Goal: Task Accomplishment & Management: Manage account settings

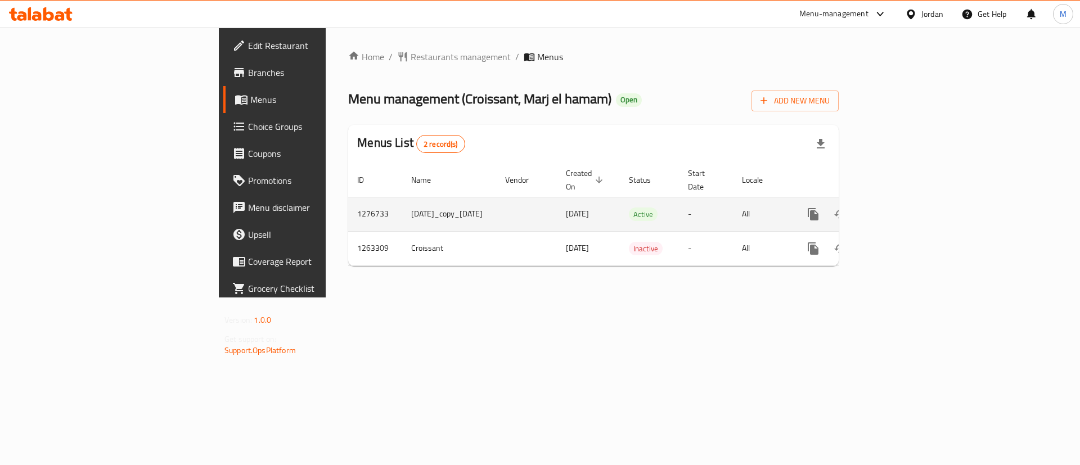
click at [901, 208] on icon "enhanced table" at bounding box center [895, 215] width 14 height 14
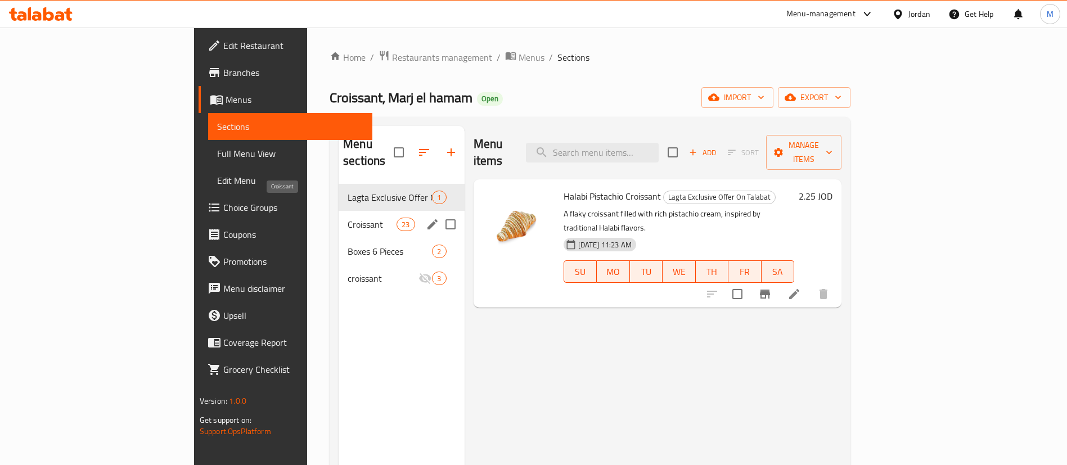
click at [348, 218] on span "Croissant" at bounding box center [372, 225] width 49 height 14
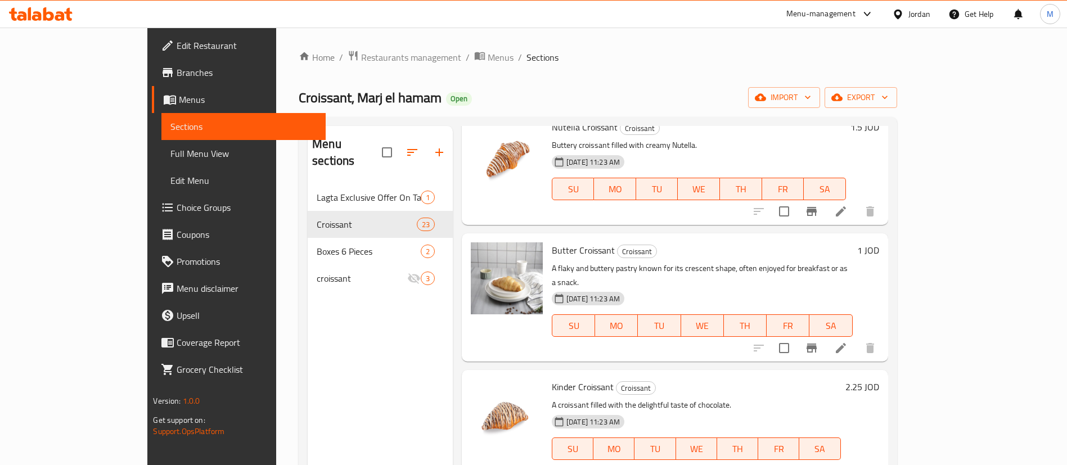
scroll to position [1350, 0]
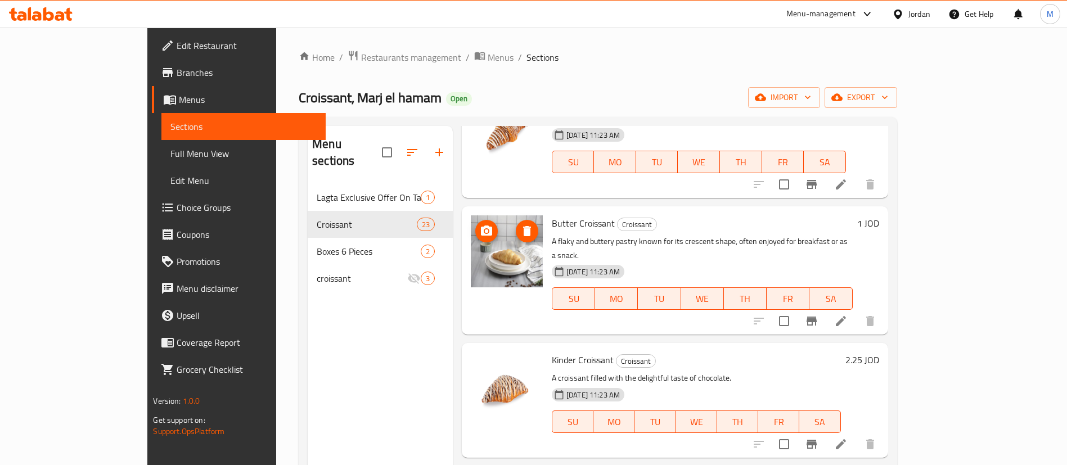
click at [523, 226] on icon "delete image" at bounding box center [527, 231] width 8 height 10
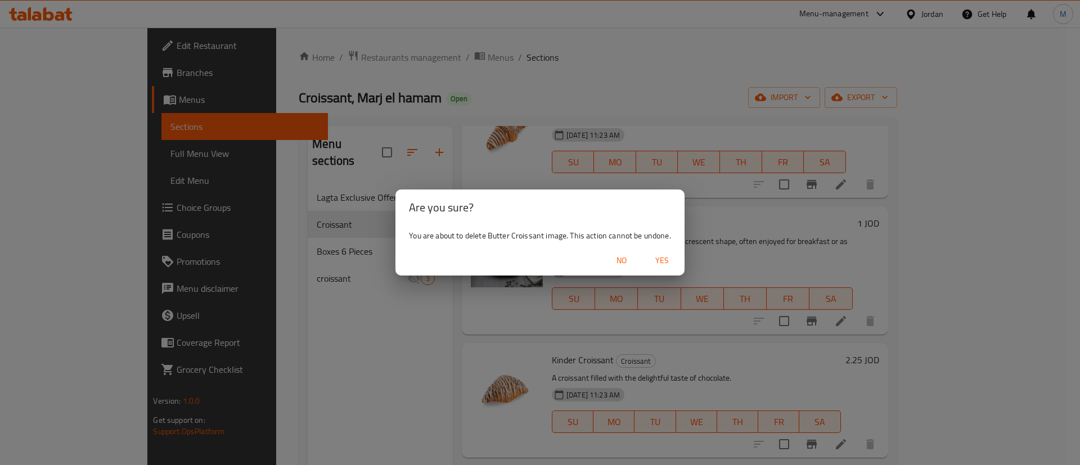
click at [661, 257] on span "Yes" at bounding box center [662, 261] width 27 height 14
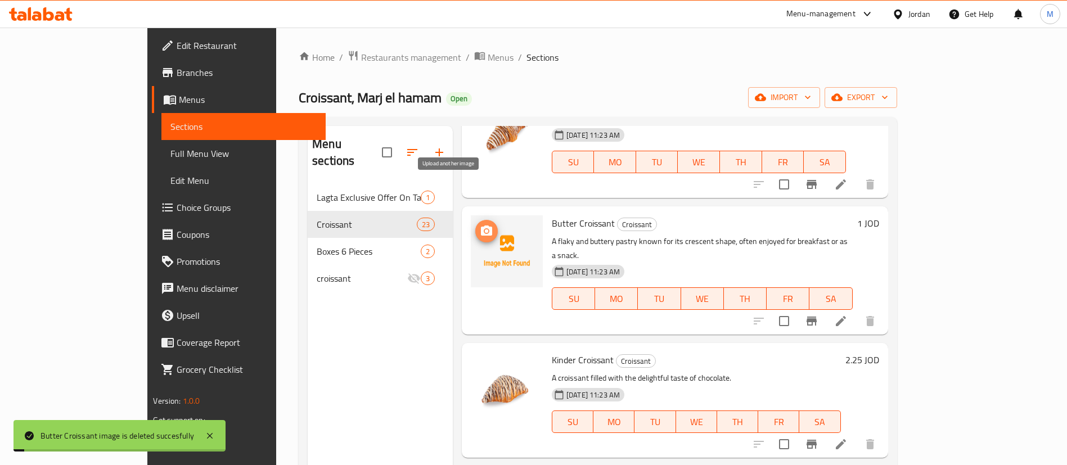
click at [481, 226] on icon "upload picture" at bounding box center [486, 231] width 11 height 10
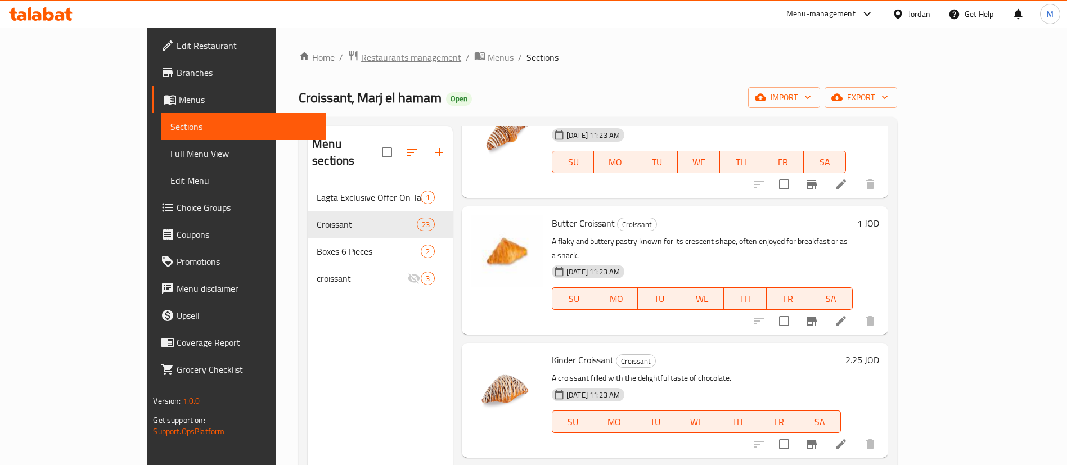
click at [361, 62] on span "Restaurants management" at bounding box center [411, 58] width 100 height 14
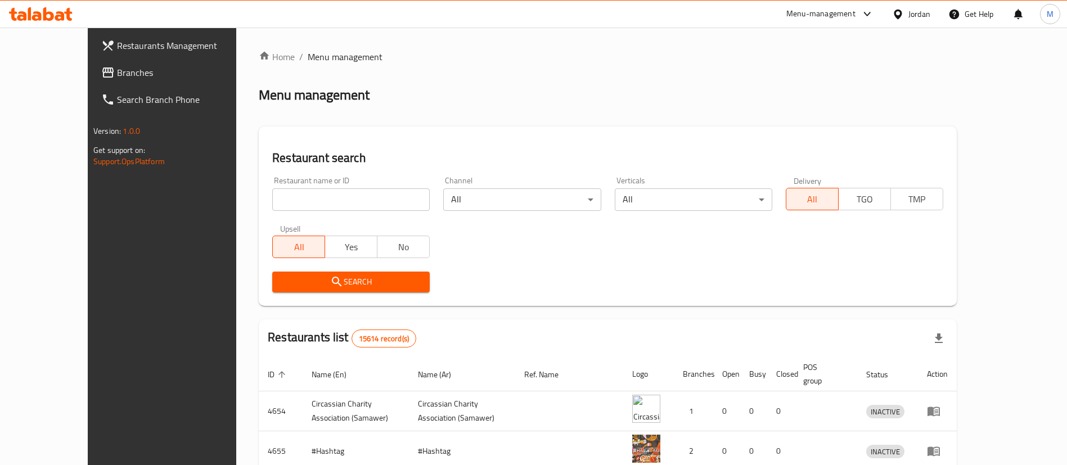
click at [358, 191] on input "search" at bounding box center [351, 199] width 158 height 23
click at [349, 202] on input "Croissant" at bounding box center [351, 199] width 158 height 23
type input "C"
type input "كروسان"
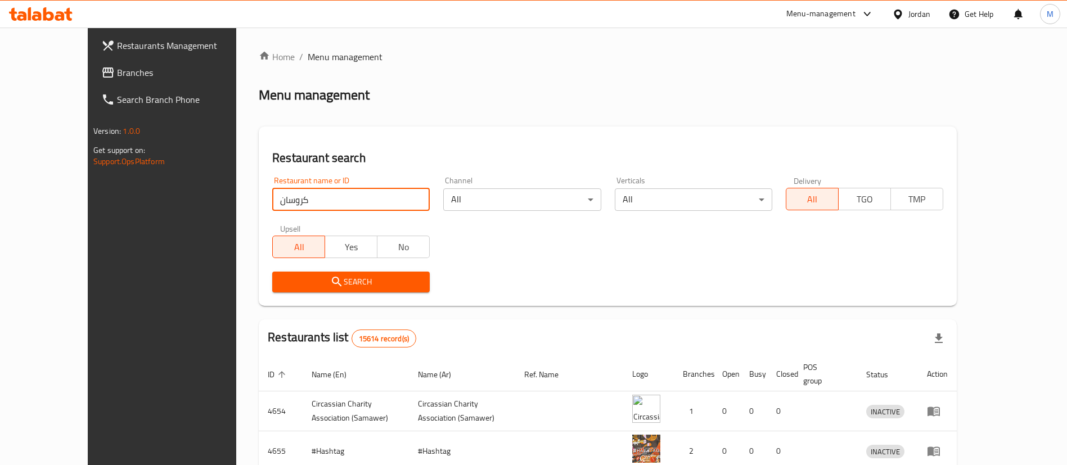
click button "Search" at bounding box center [351, 282] width 158 height 21
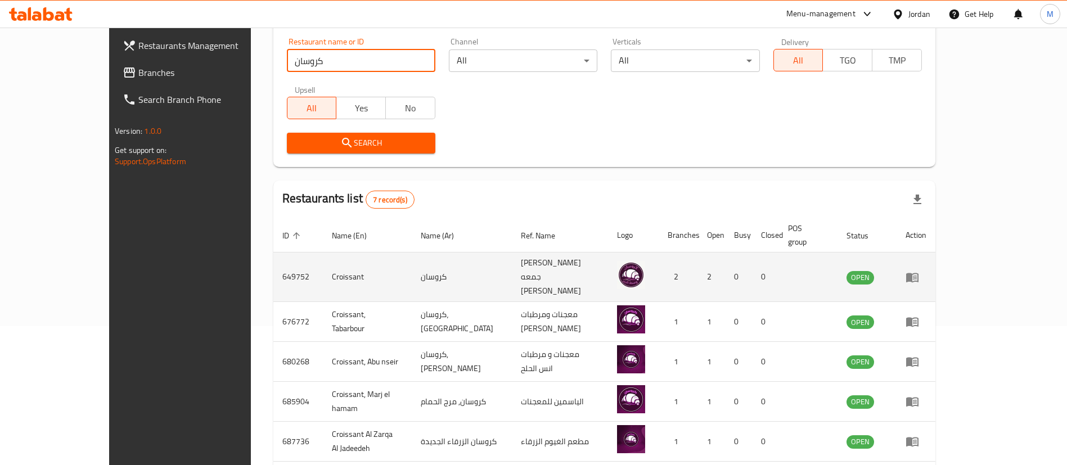
scroll to position [236, 0]
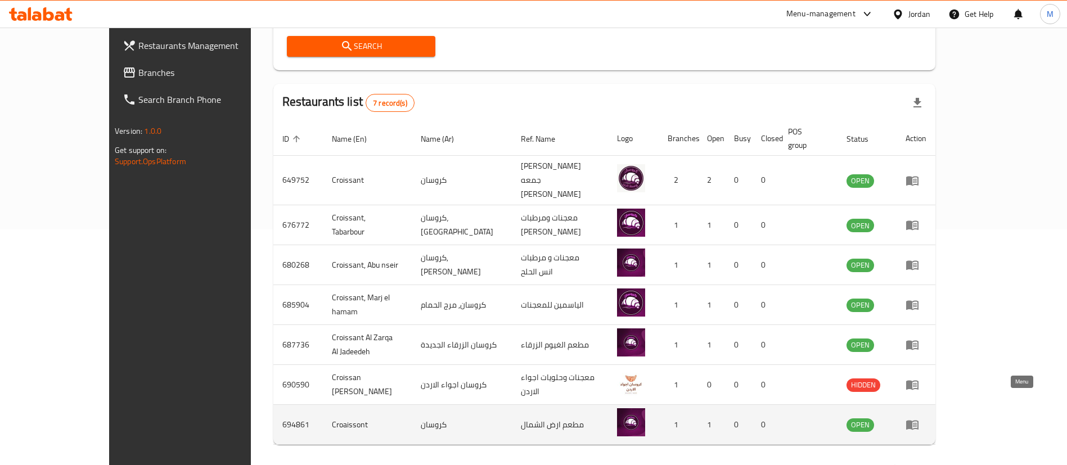
click at [919, 421] on icon "enhanced table" at bounding box center [912, 426] width 12 height 10
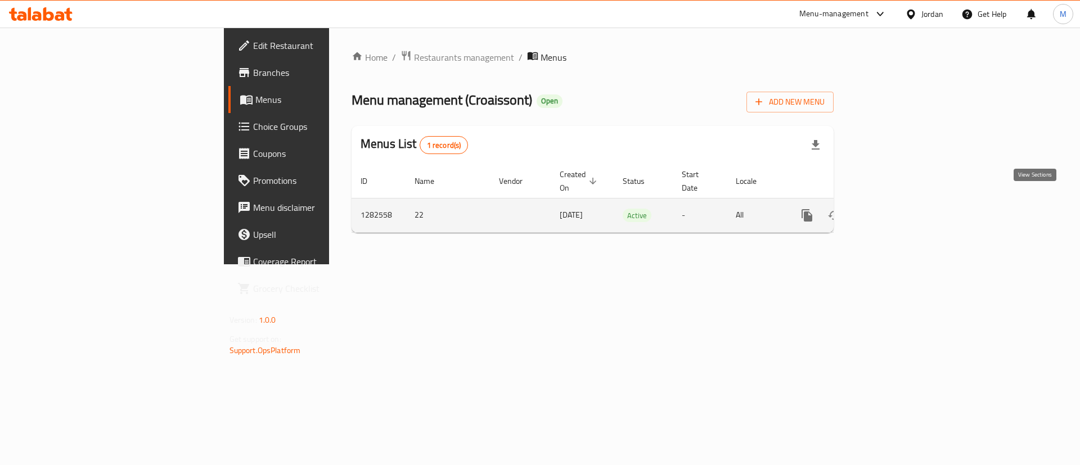
click at [895, 209] on icon "enhanced table" at bounding box center [889, 216] width 14 height 14
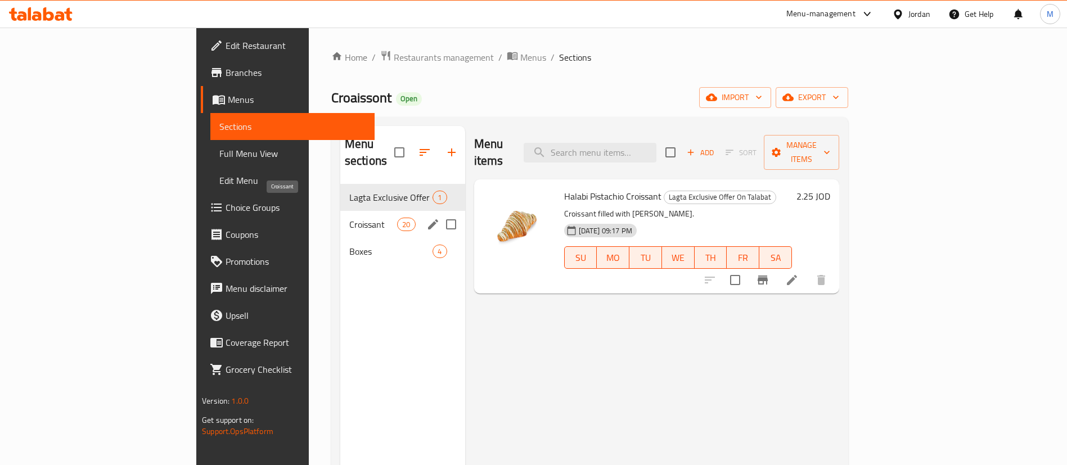
click at [349, 218] on span "Croissant" at bounding box center [373, 225] width 48 height 14
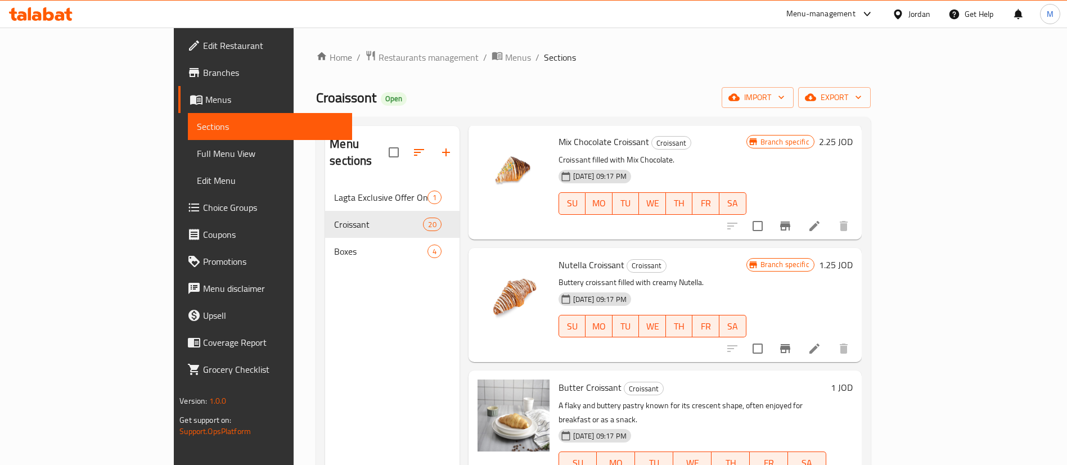
scroll to position [1181, 0]
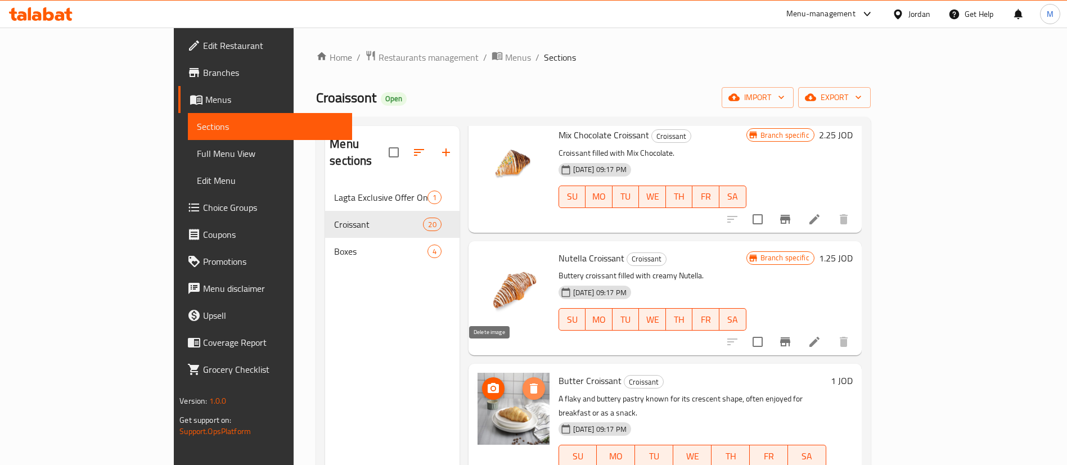
click at [530, 384] on icon "delete image" at bounding box center [534, 389] width 8 height 10
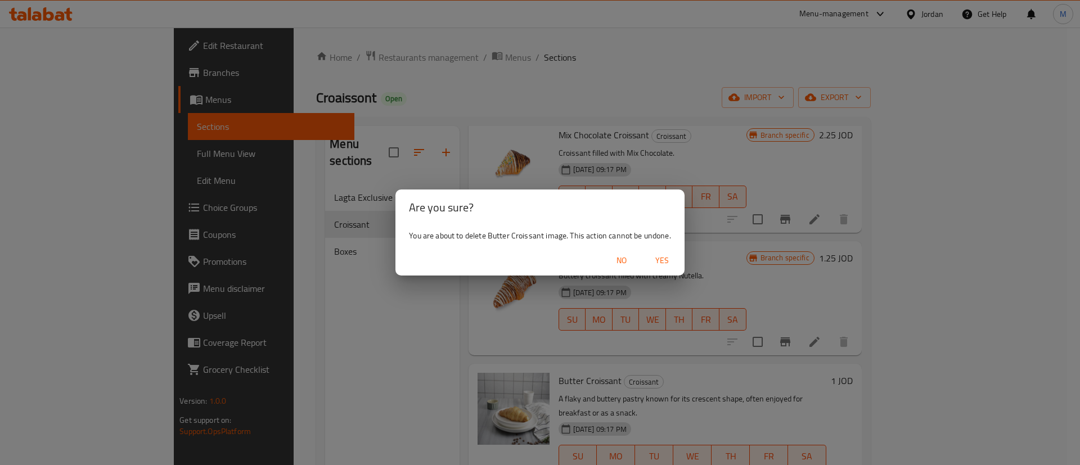
click at [662, 255] on span "Yes" at bounding box center [662, 261] width 27 height 14
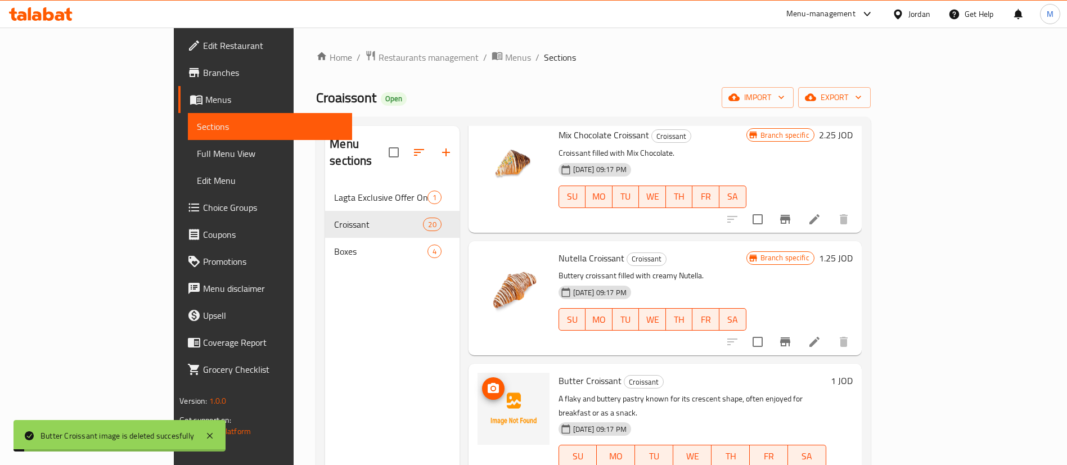
click at [488, 383] on icon "upload picture" at bounding box center [493, 388] width 11 height 10
click at [379, 62] on span "Restaurants management" at bounding box center [429, 58] width 100 height 14
